Goal: Transaction & Acquisition: Purchase product/service

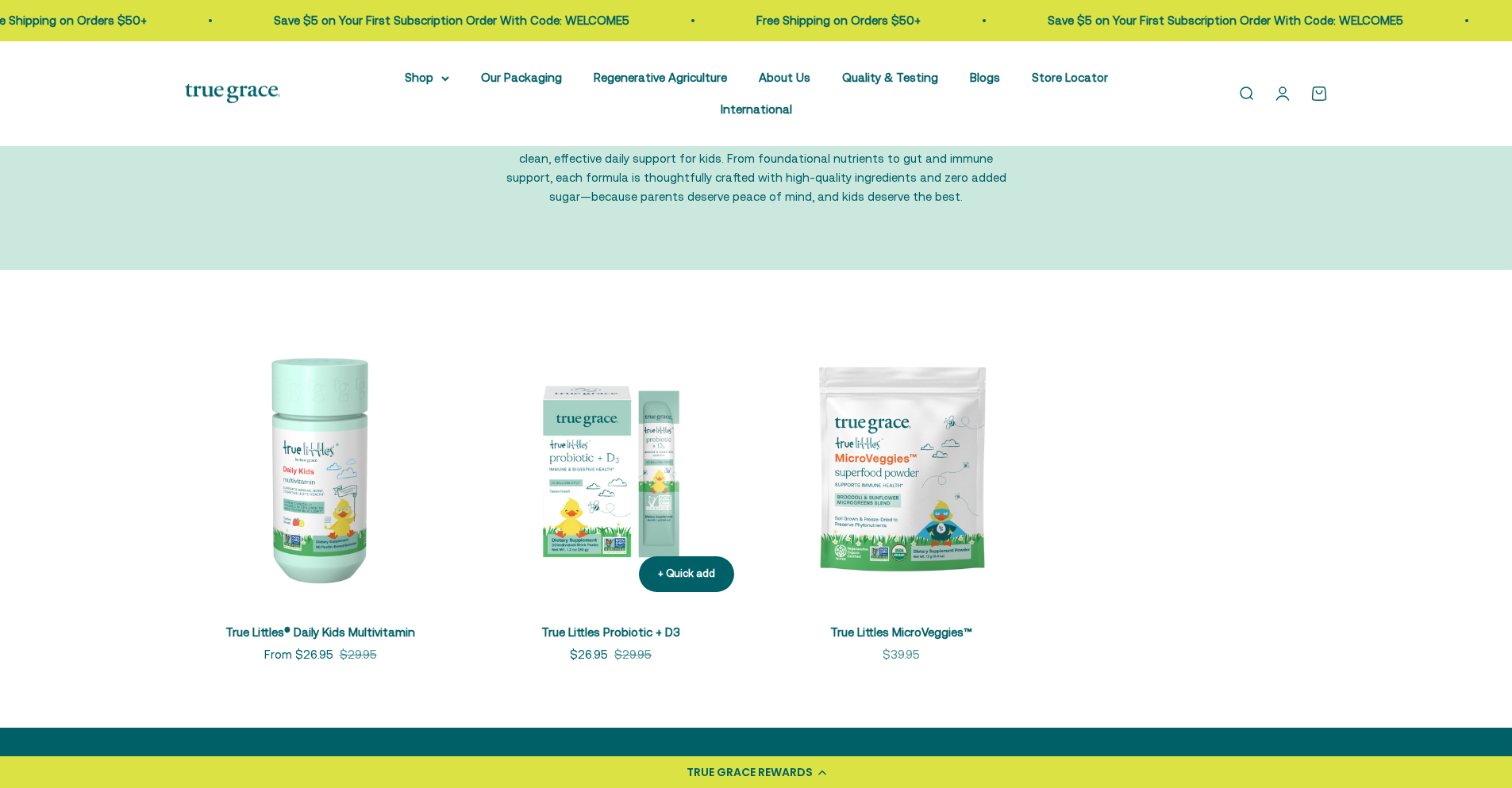
scroll to position [159, 0]
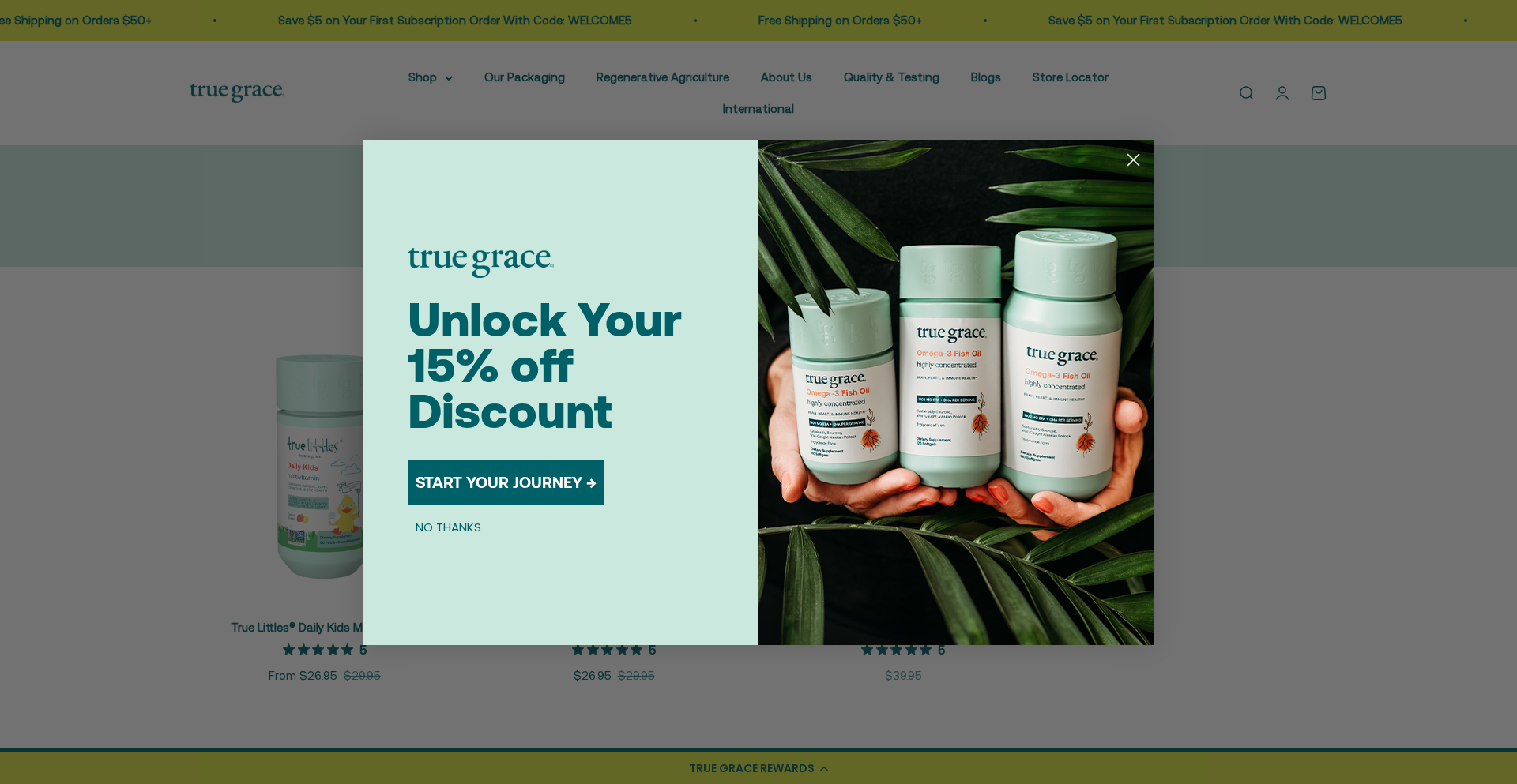
click at [1133, 149] on circle "Close dialog" at bounding box center [1133, 159] width 26 height 26
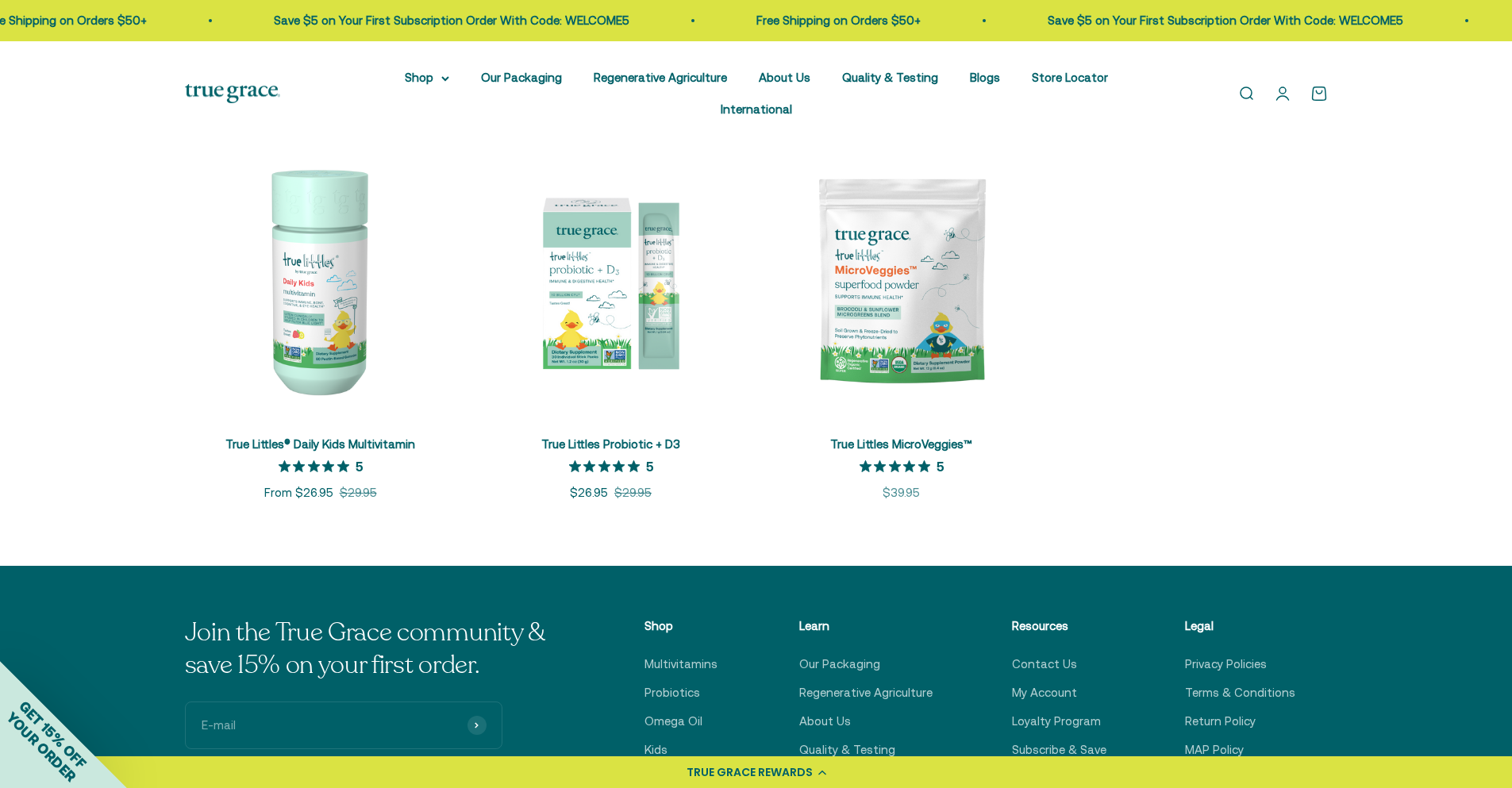
scroll to position [317, 0]
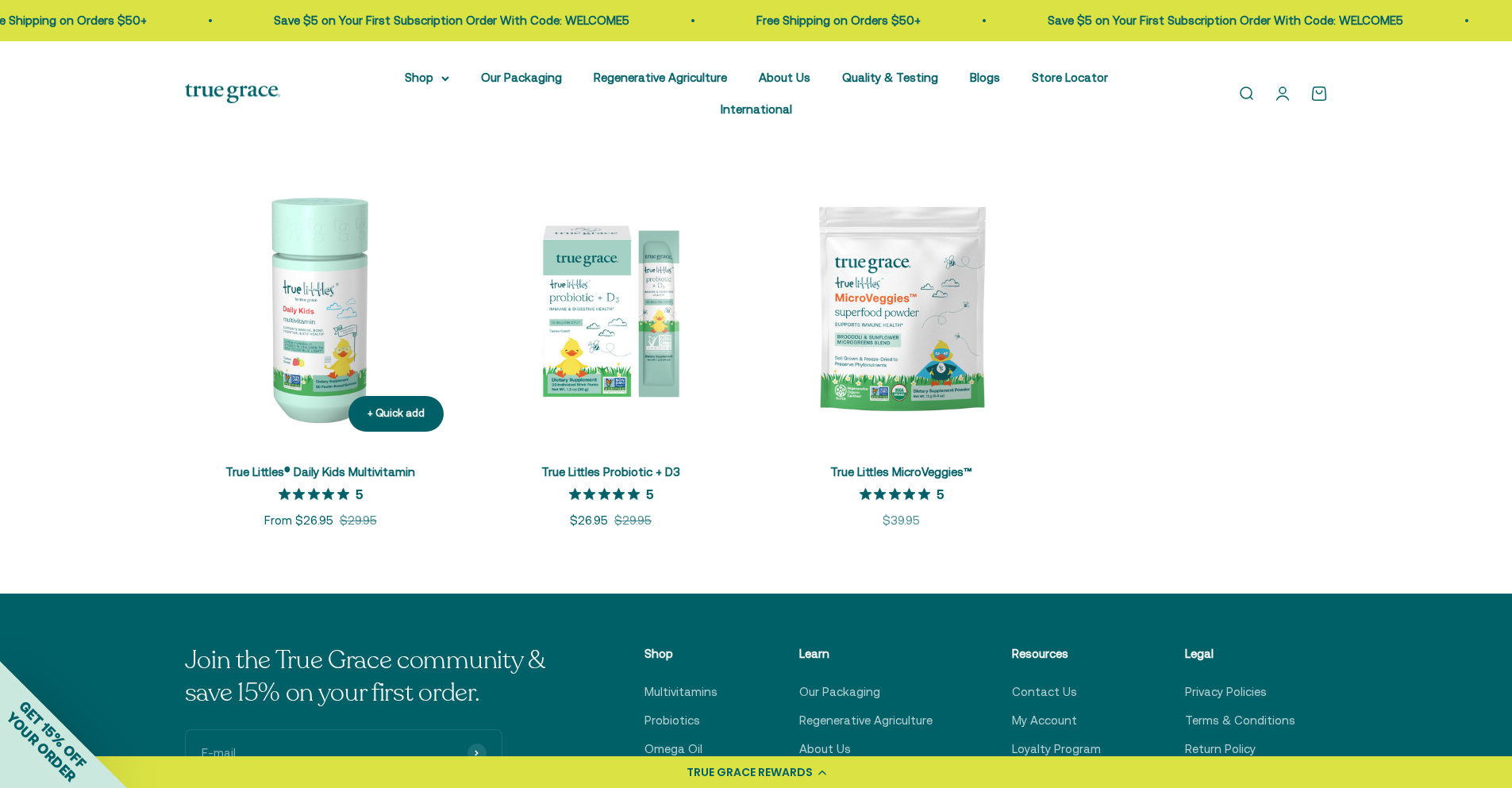
click at [307, 294] on img at bounding box center [320, 309] width 272 height 272
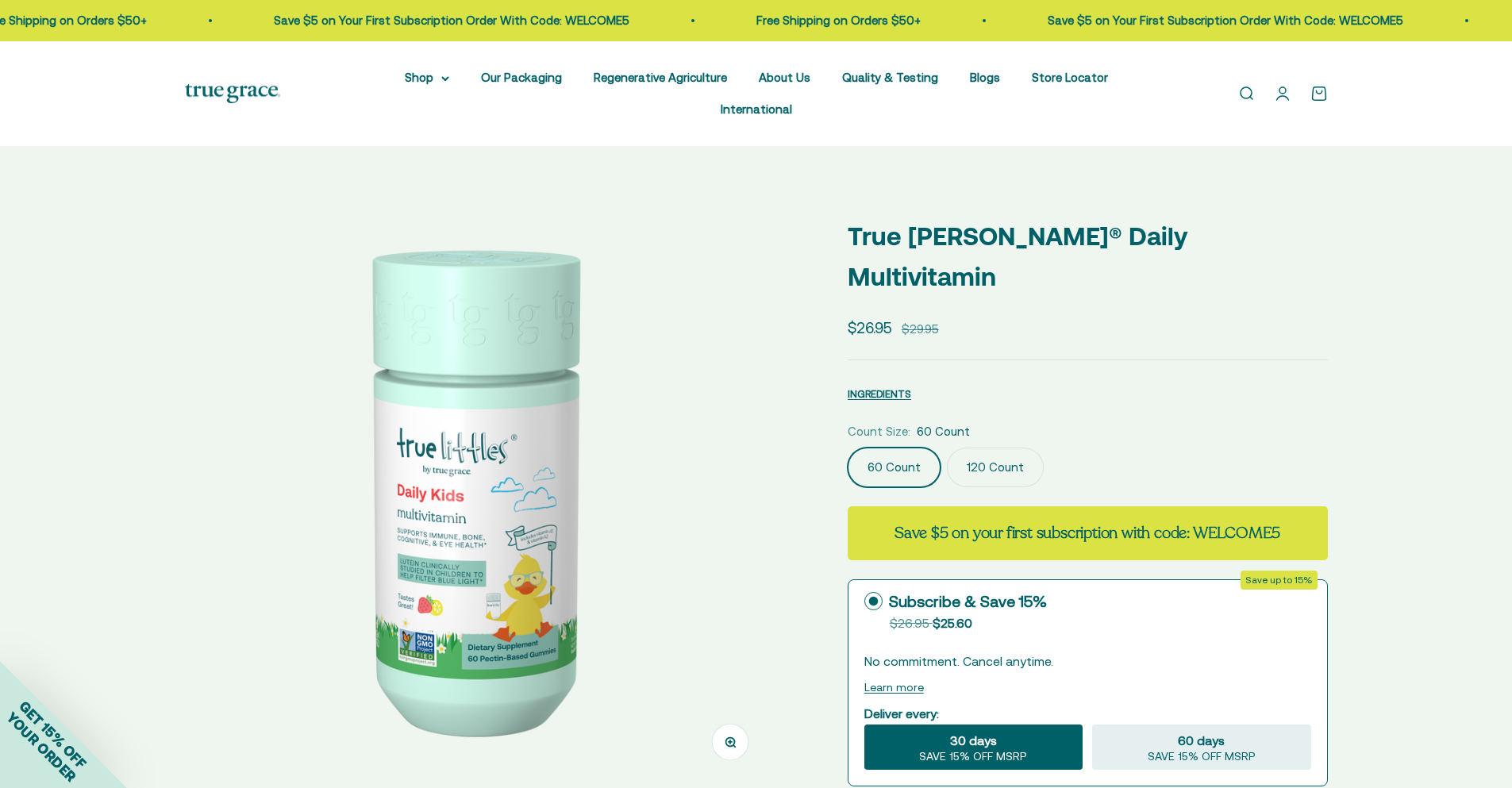
select select "3"
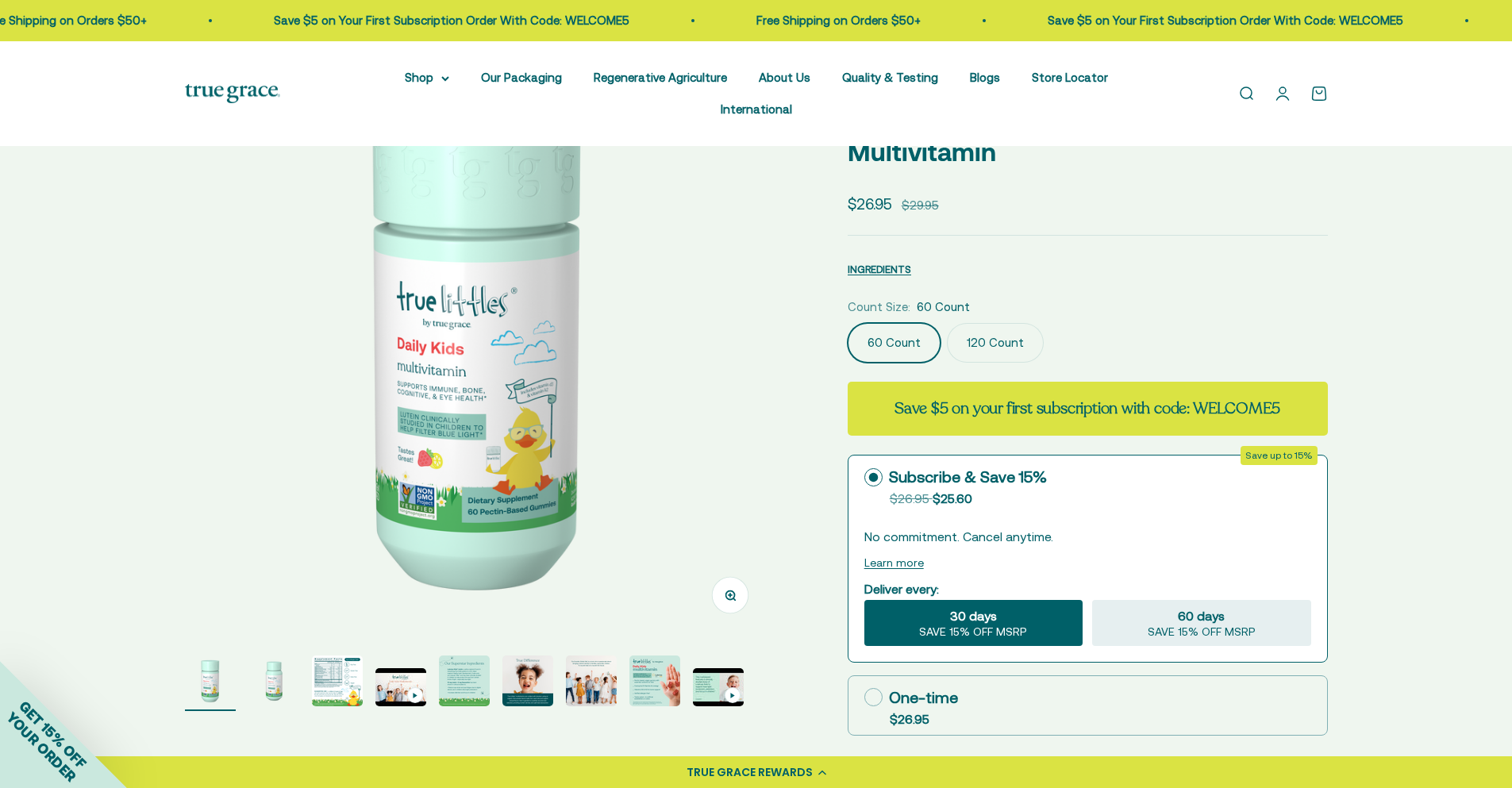
scroll to position [159, 0]
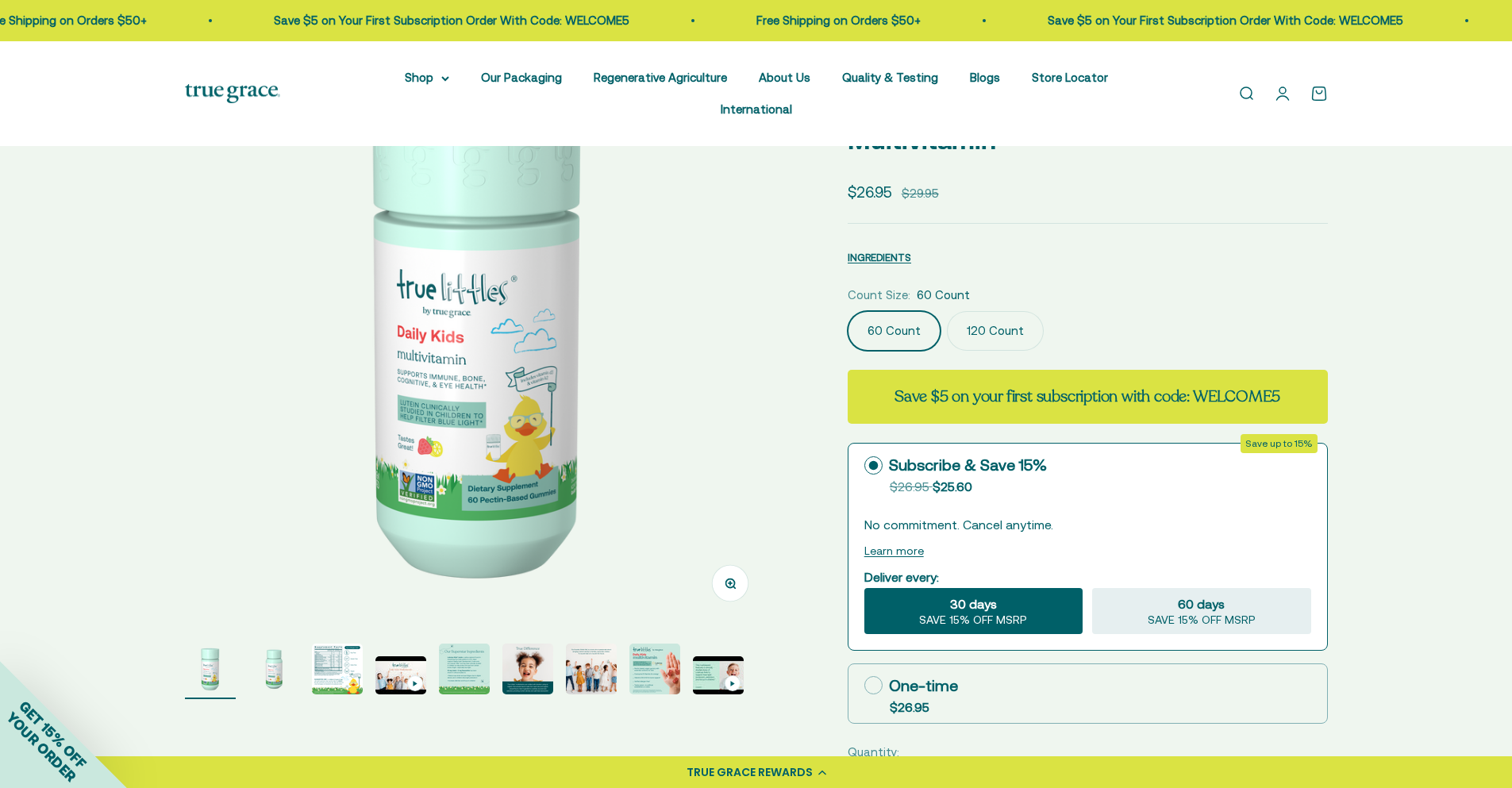
click at [354, 653] on img "Go to item 3" at bounding box center [337, 669] width 51 height 51
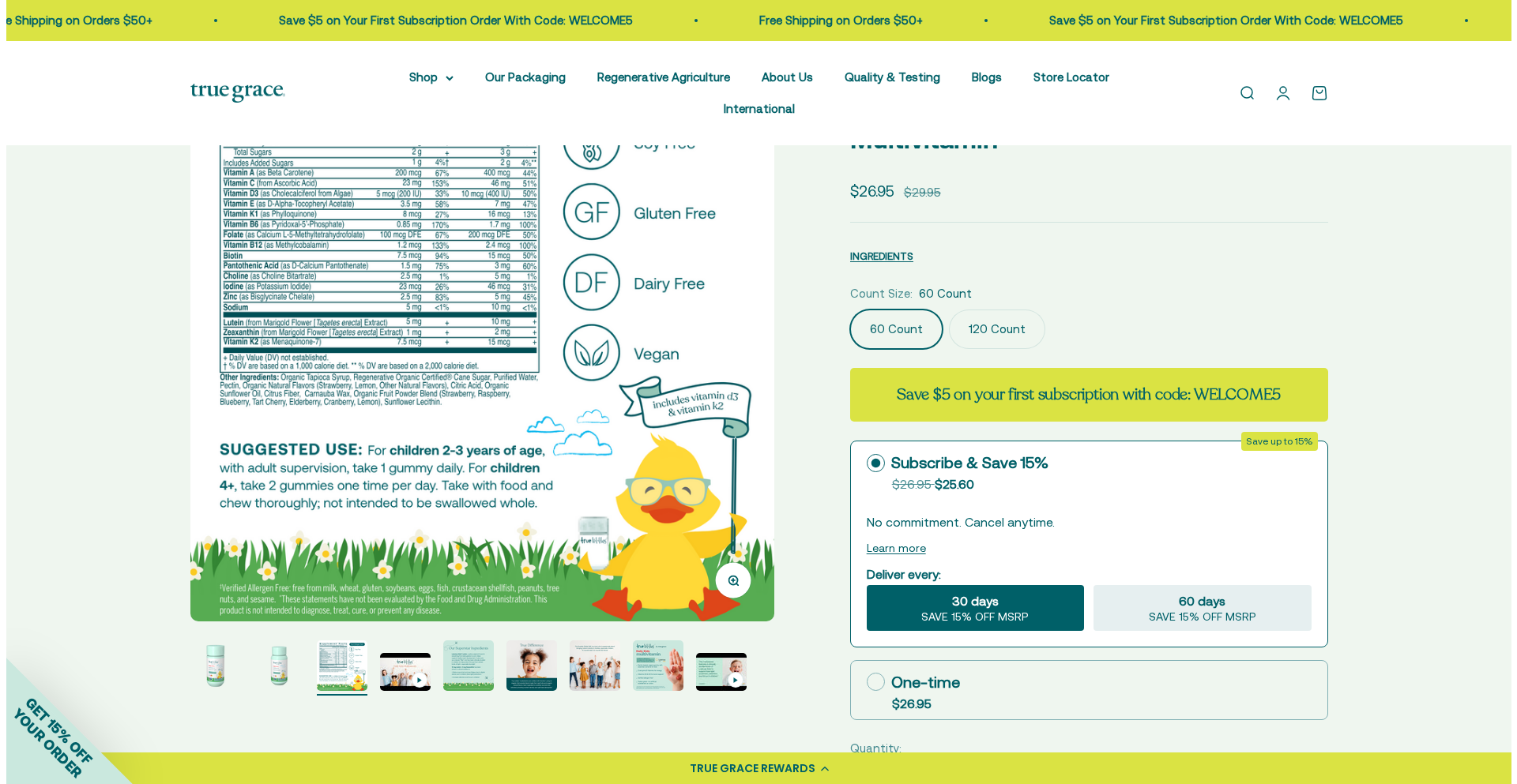
scroll to position [237, 0]
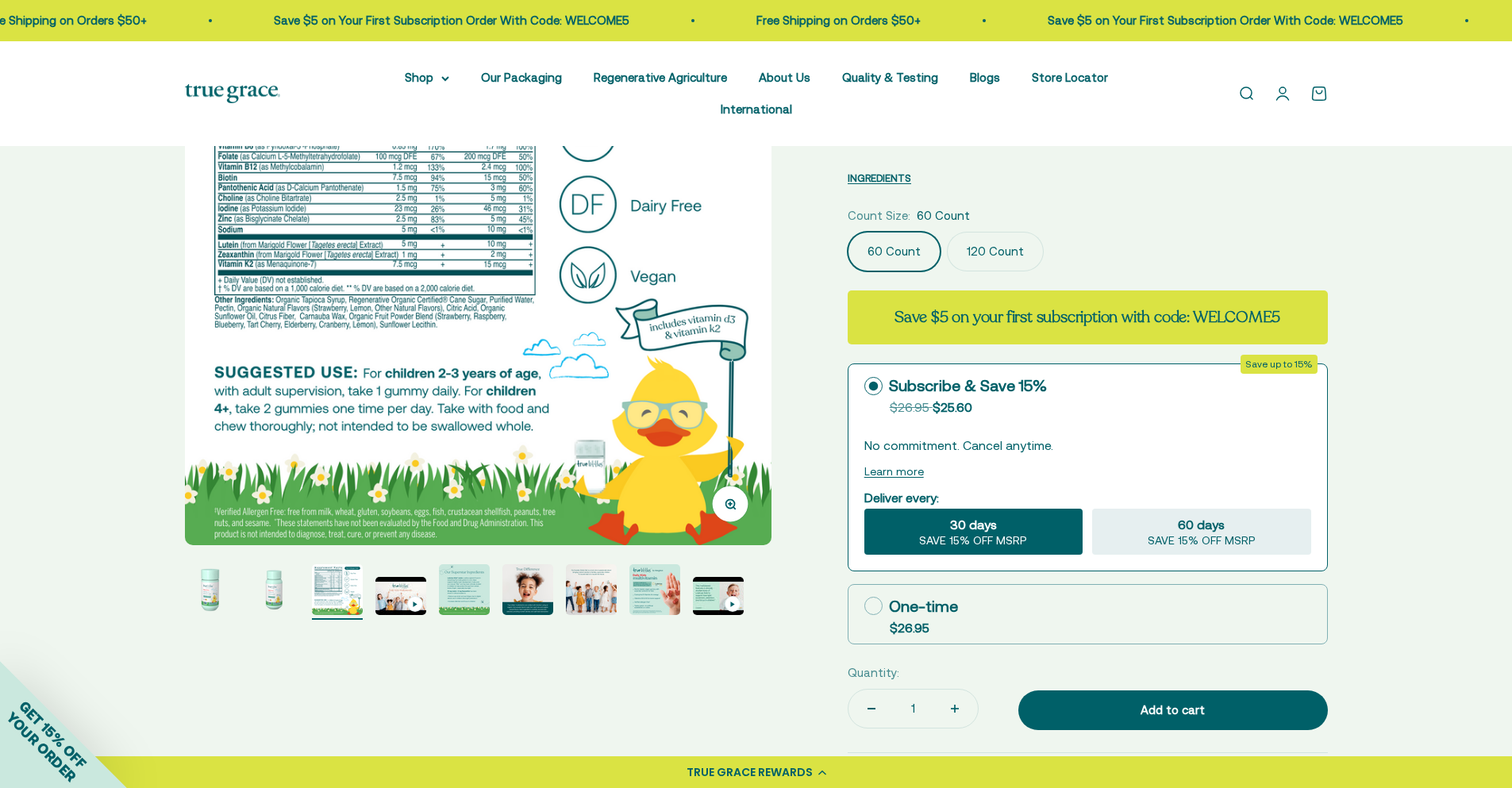
click at [879, 597] on icon at bounding box center [874, 607] width 19 height 19
click at [864, 606] on input "One-time $26.95" at bounding box center [864, 606] width 1 height 1
radio input "true"
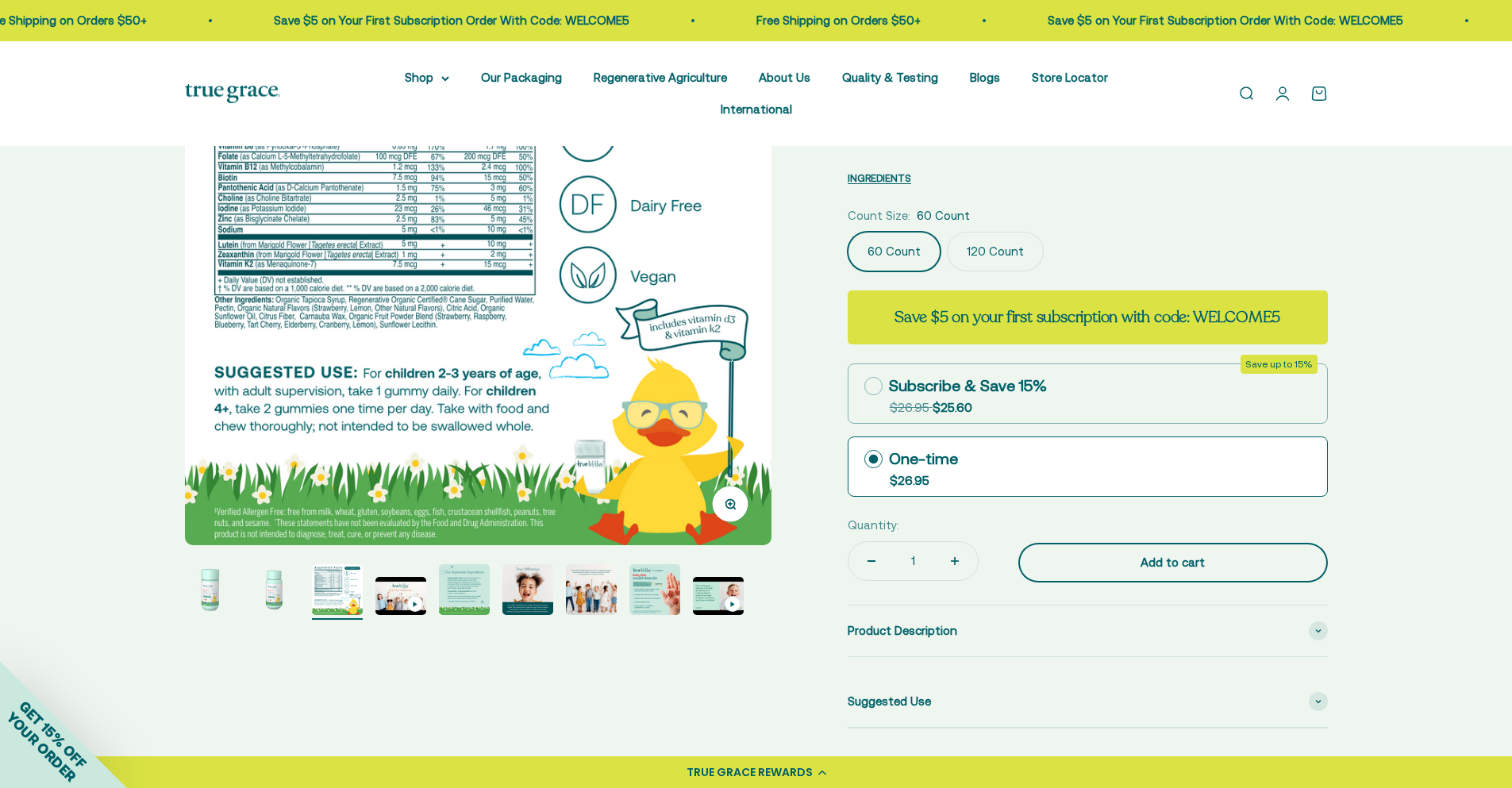
click at [1176, 553] on div "Add to cart" at bounding box center [1173, 563] width 246 height 19
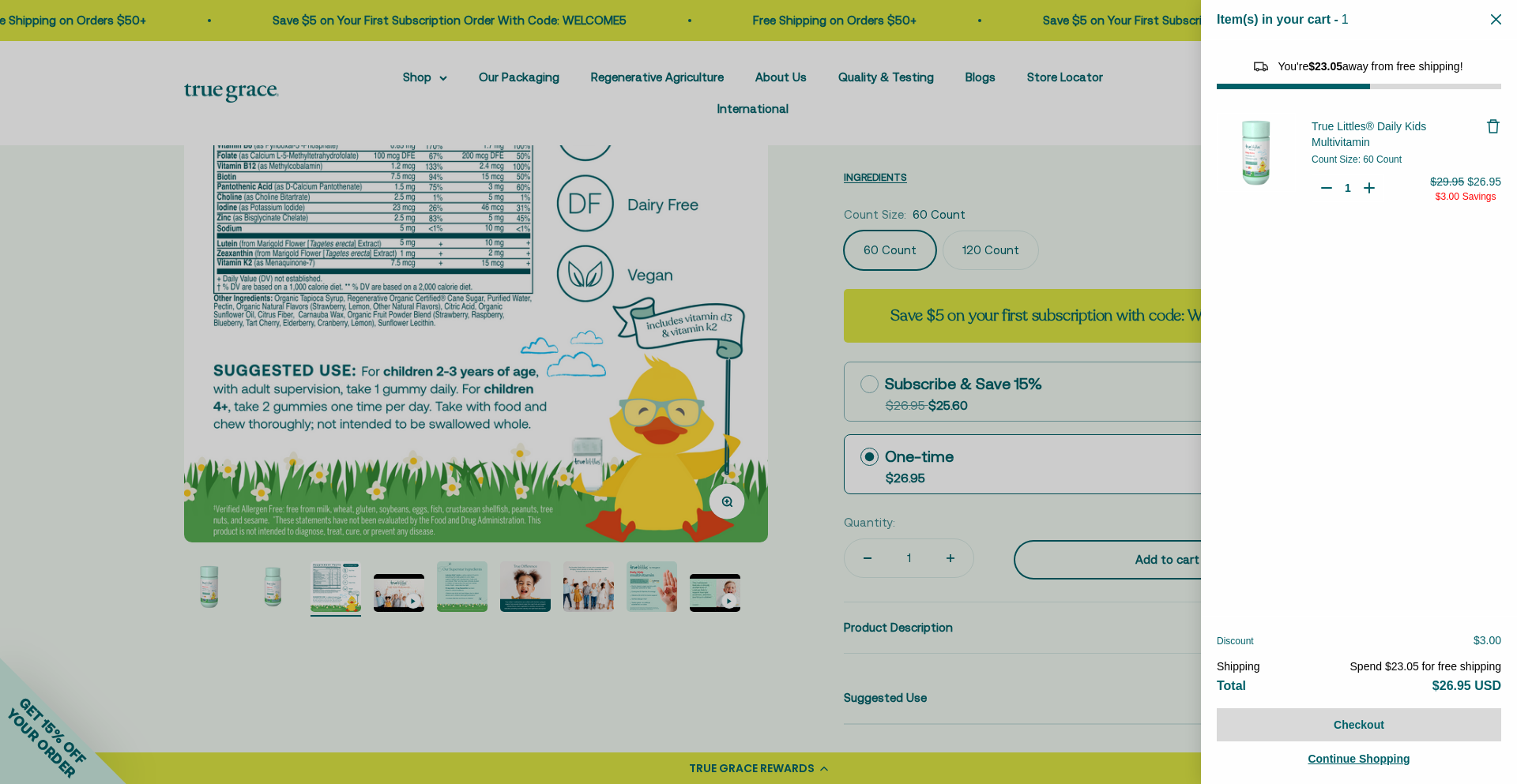
select select "46081230438614"
select select "46284026183894"
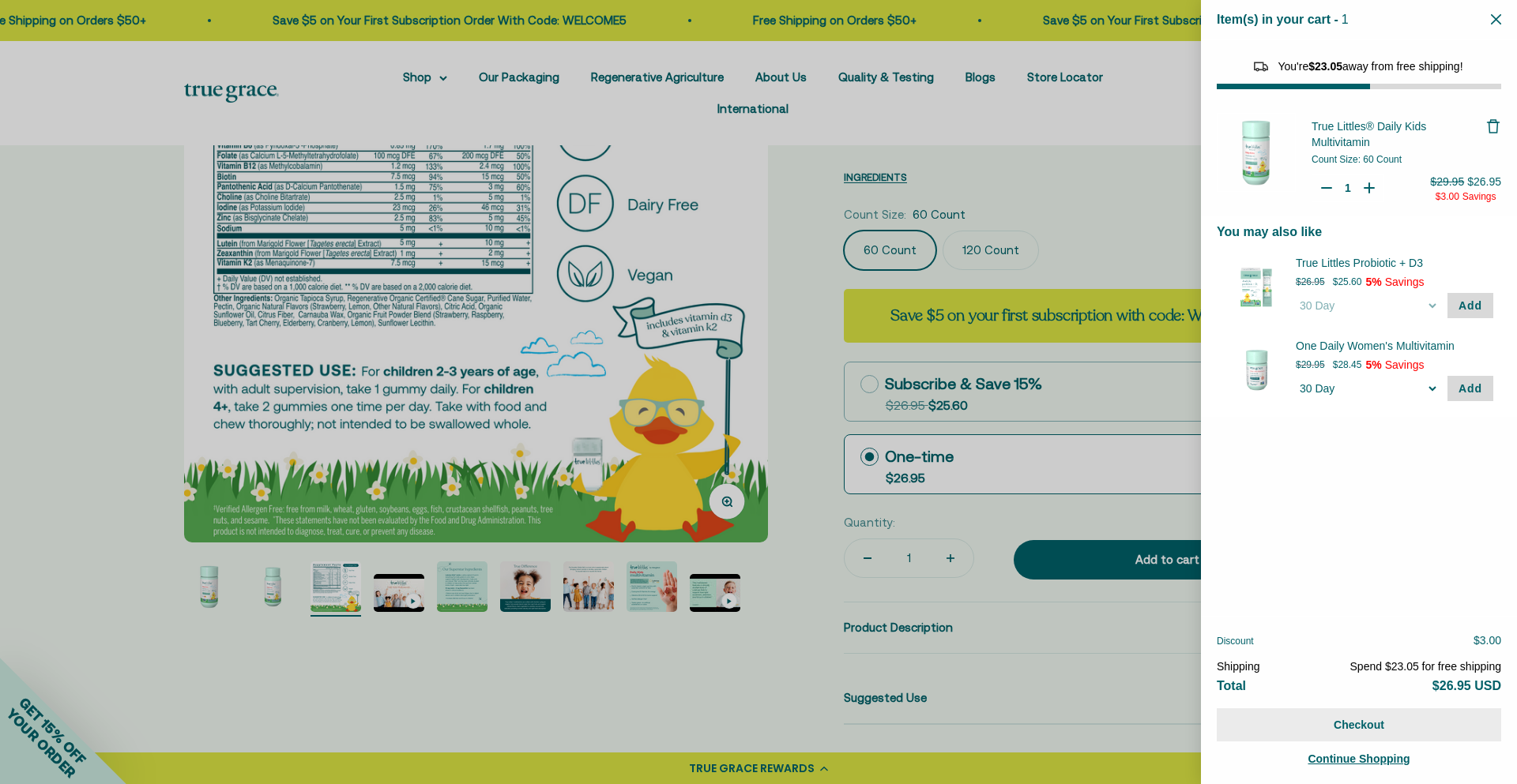
click at [1360, 721] on button "Checkout" at bounding box center [1358, 725] width 285 height 34
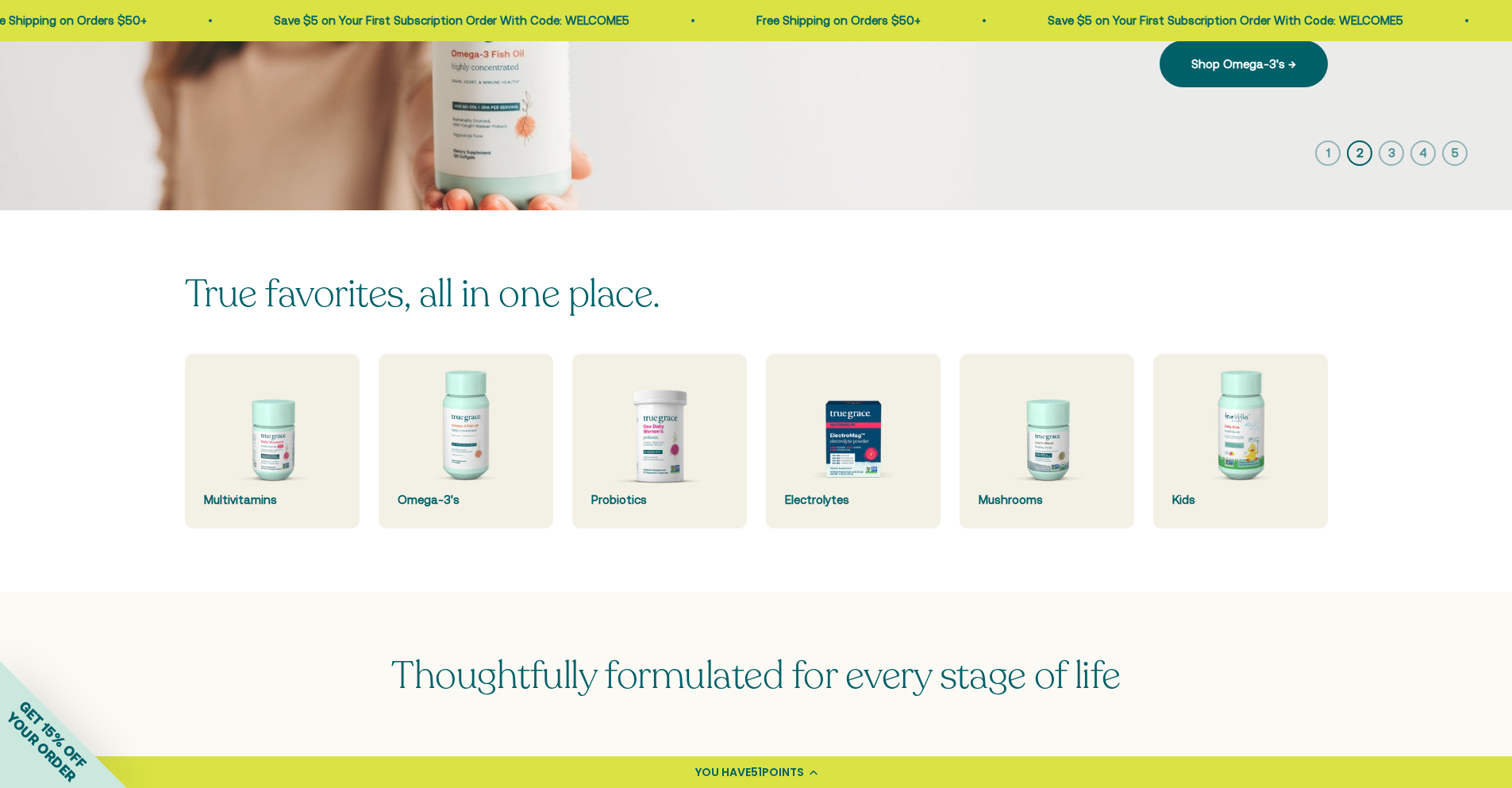
scroll to position [317, 0]
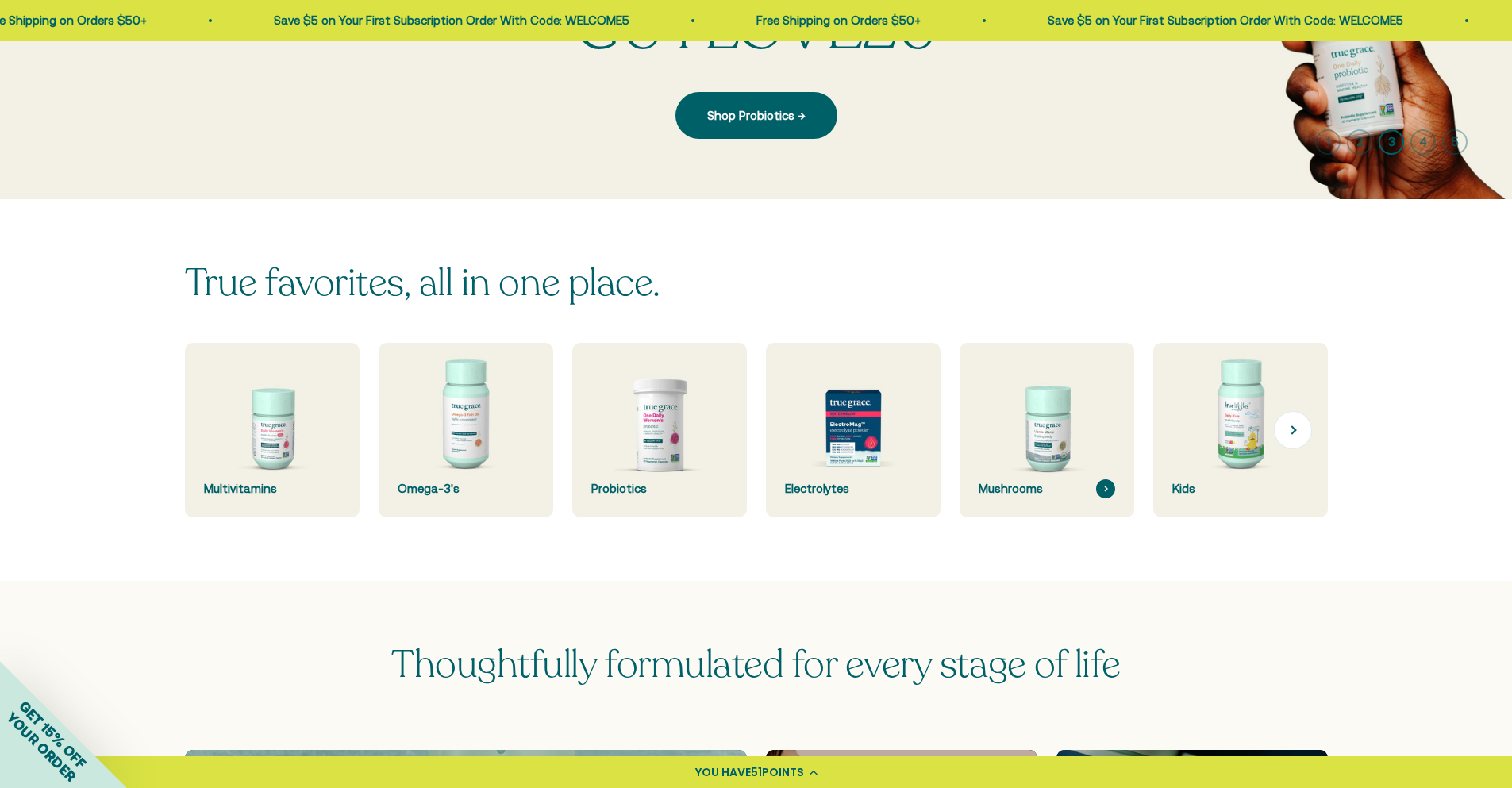
click at [1054, 391] on img at bounding box center [1046, 429] width 185 height 185
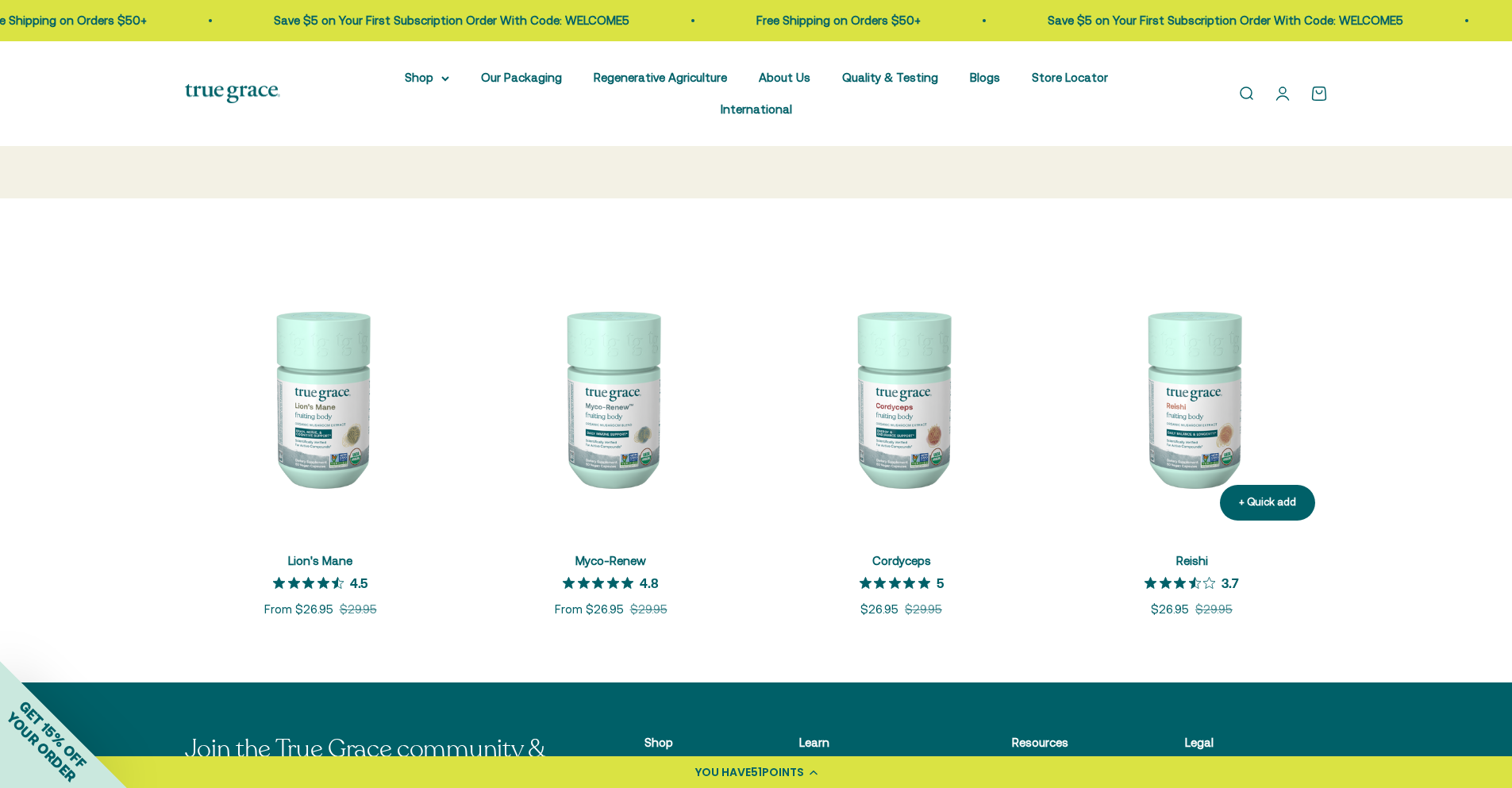
scroll to position [238, 0]
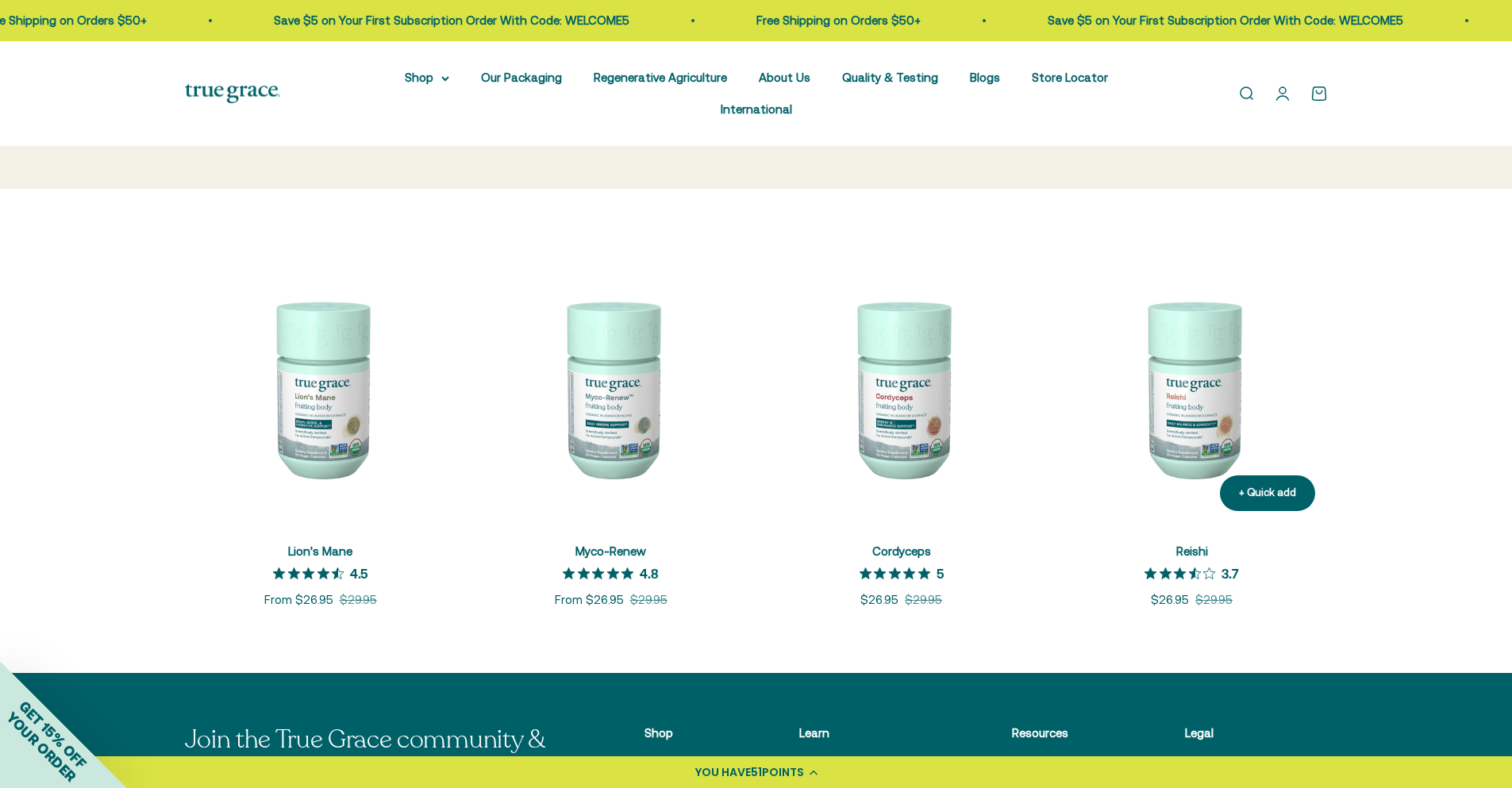
click at [1186, 337] on img at bounding box center [1192, 388] width 272 height 272
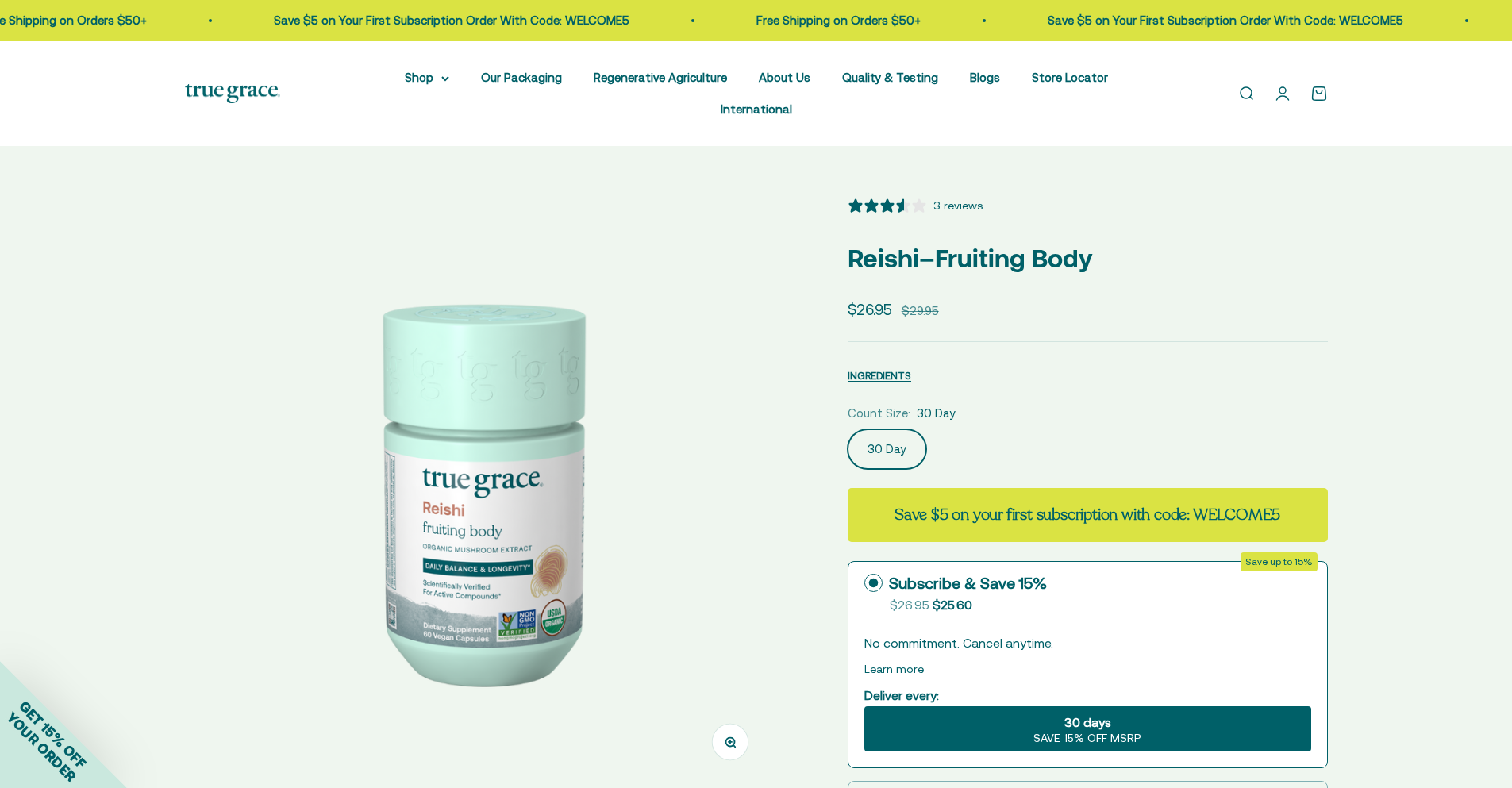
select select "3"
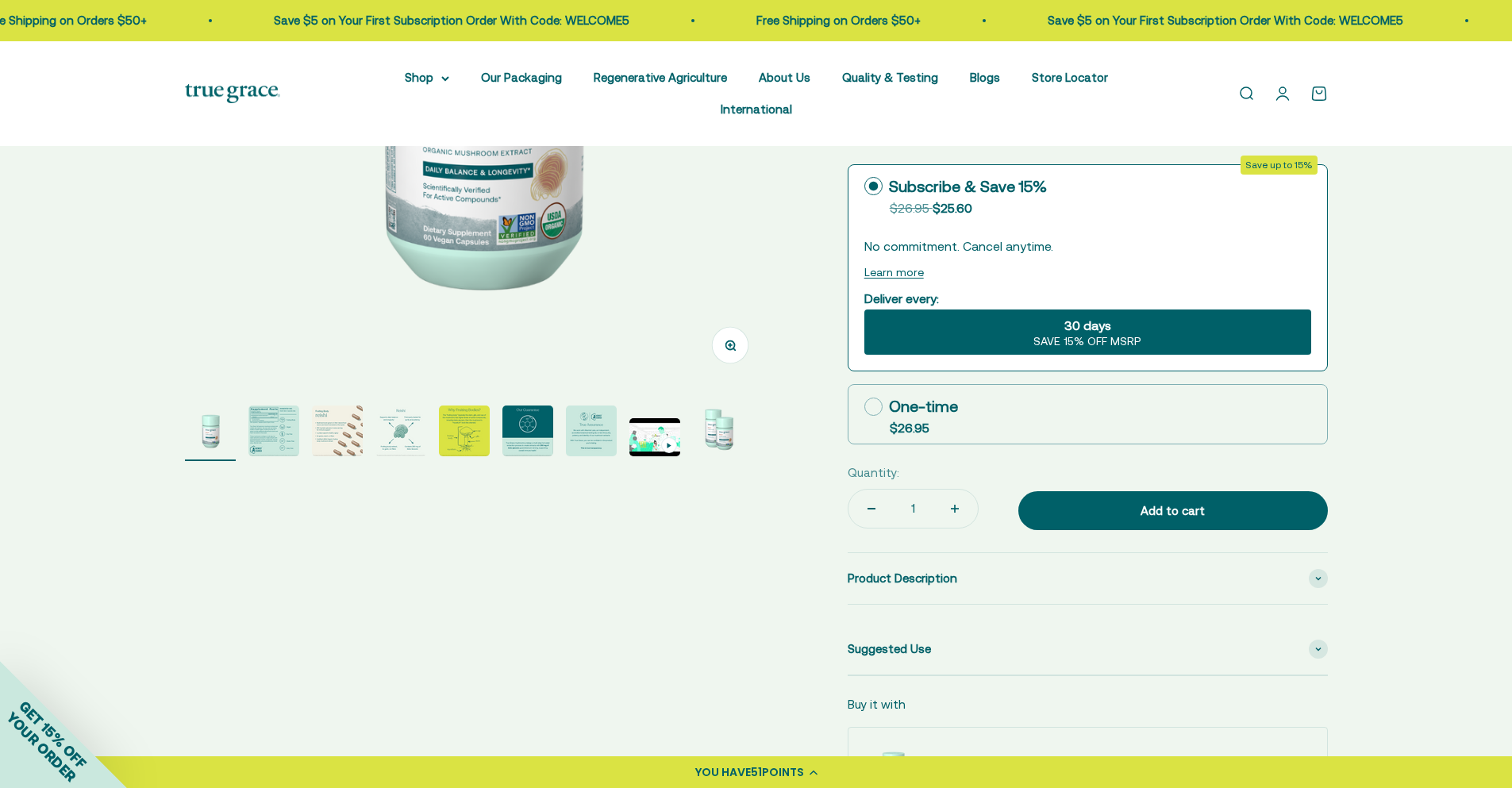
scroll to position [635, 0]
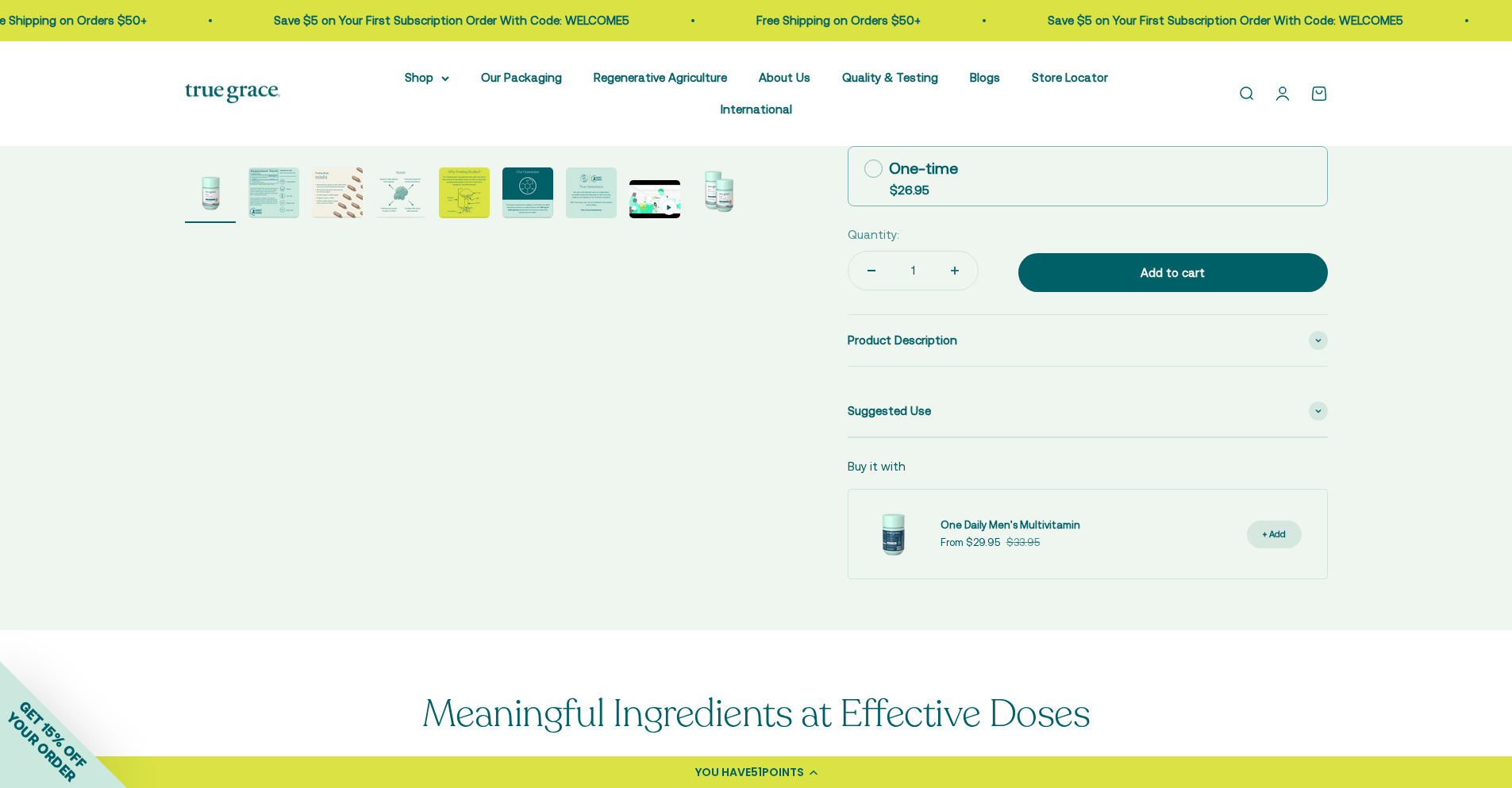
click at [283, 168] on img "Go to item 2" at bounding box center [274, 193] width 51 height 51
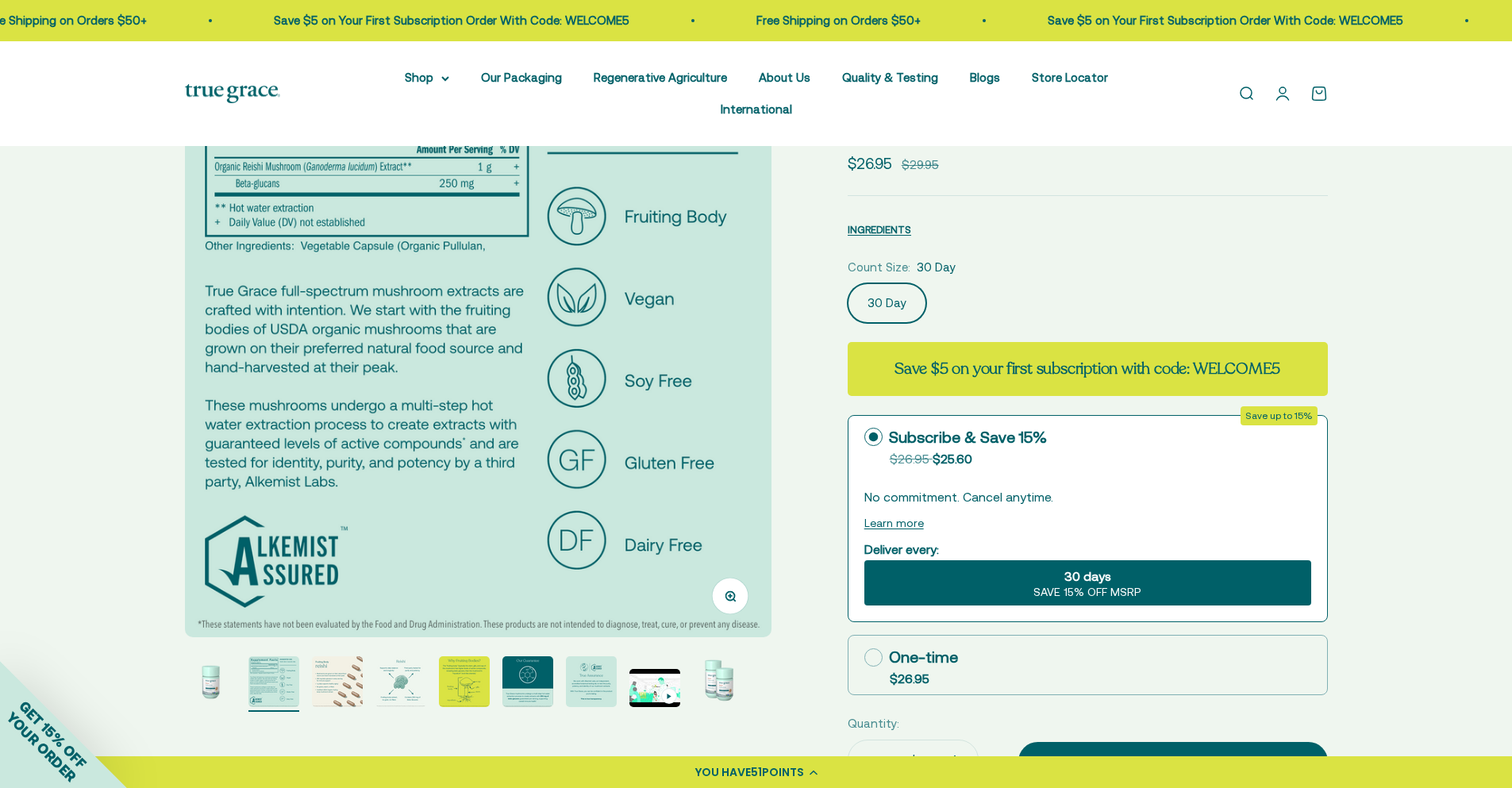
scroll to position [317, 0]
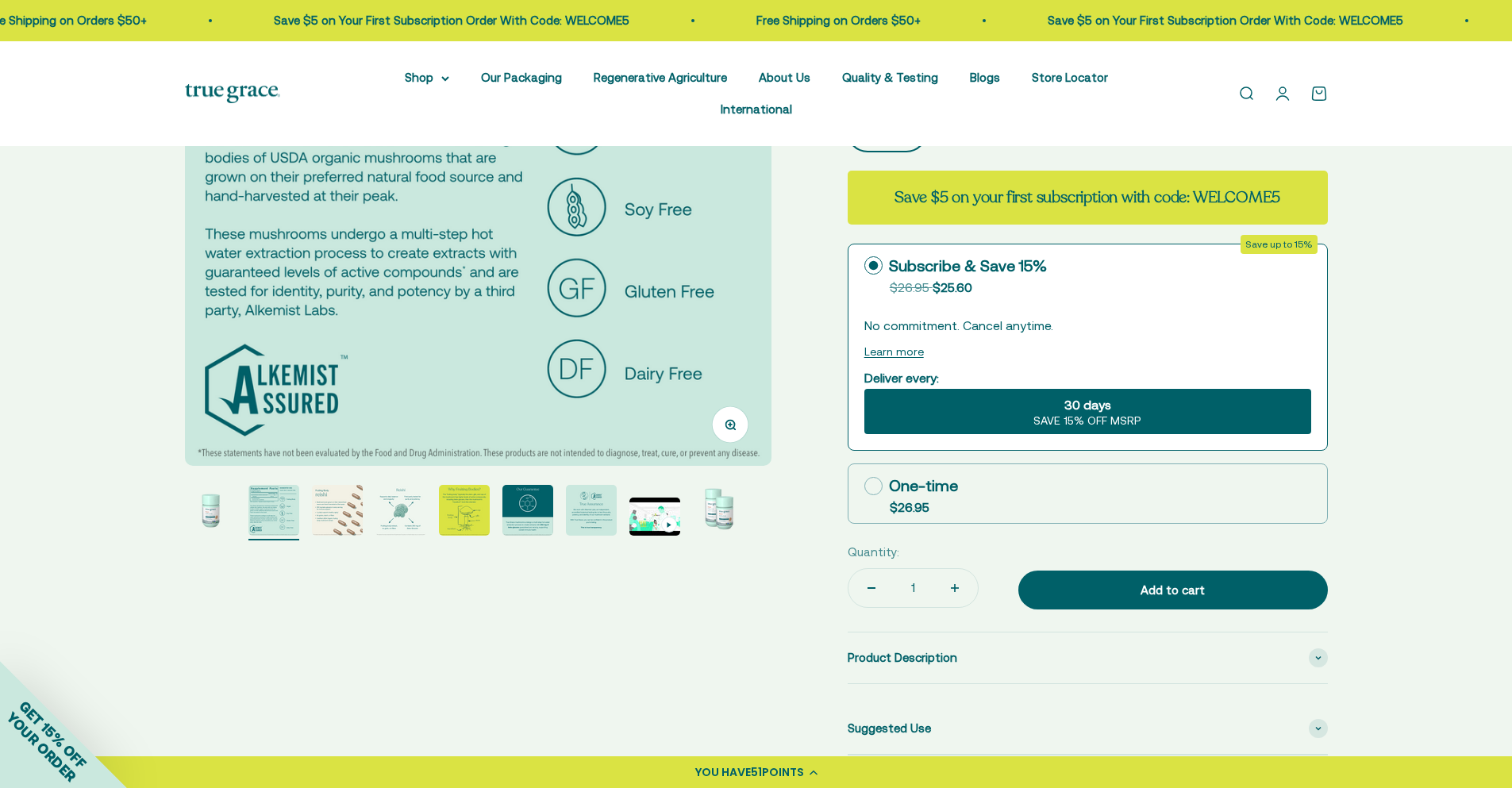
click at [330, 485] on img "Go to item 3" at bounding box center [337, 510] width 51 height 51
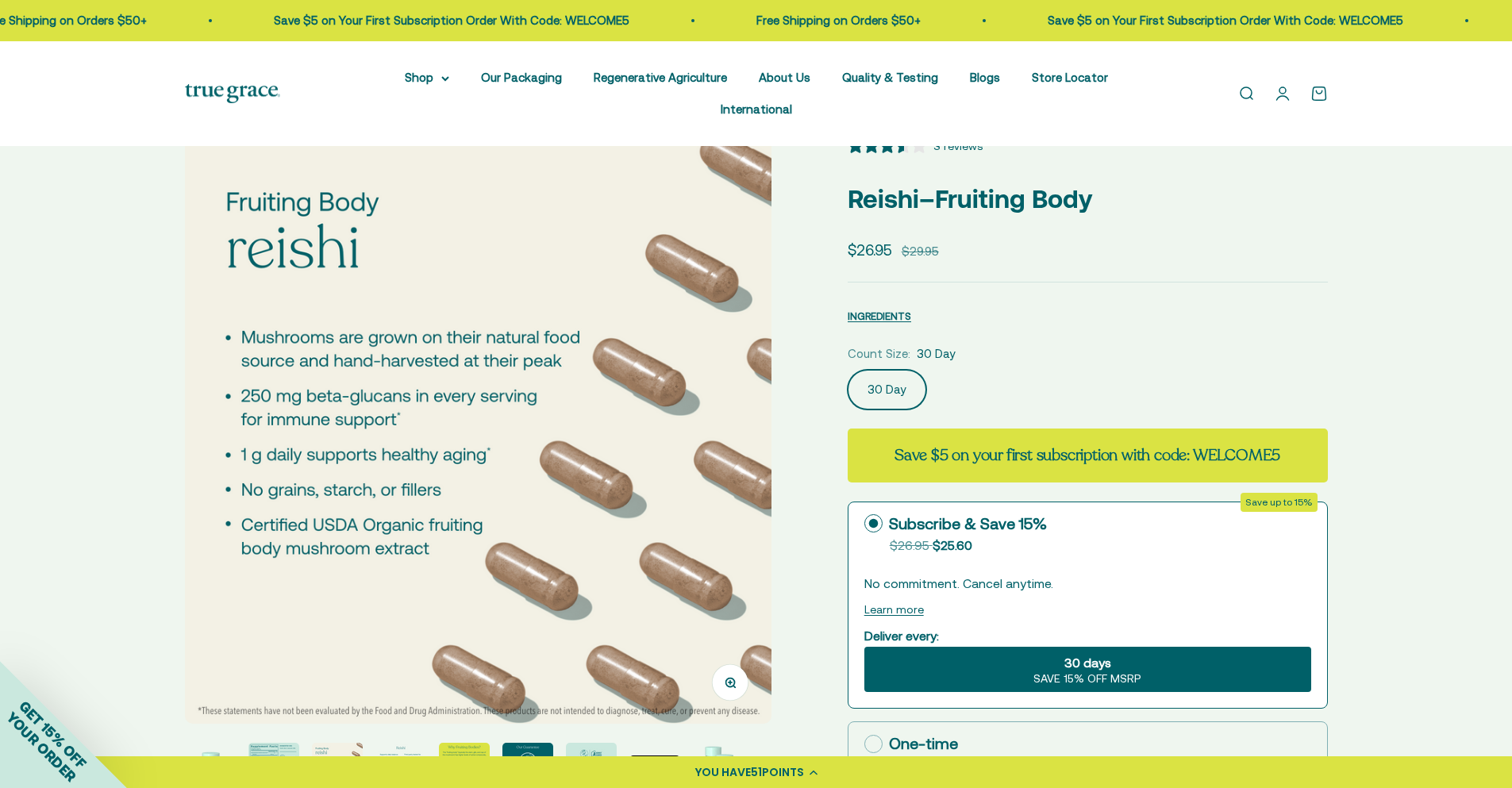
scroll to position [0, 0]
